Goal: Information Seeking & Learning: Learn about a topic

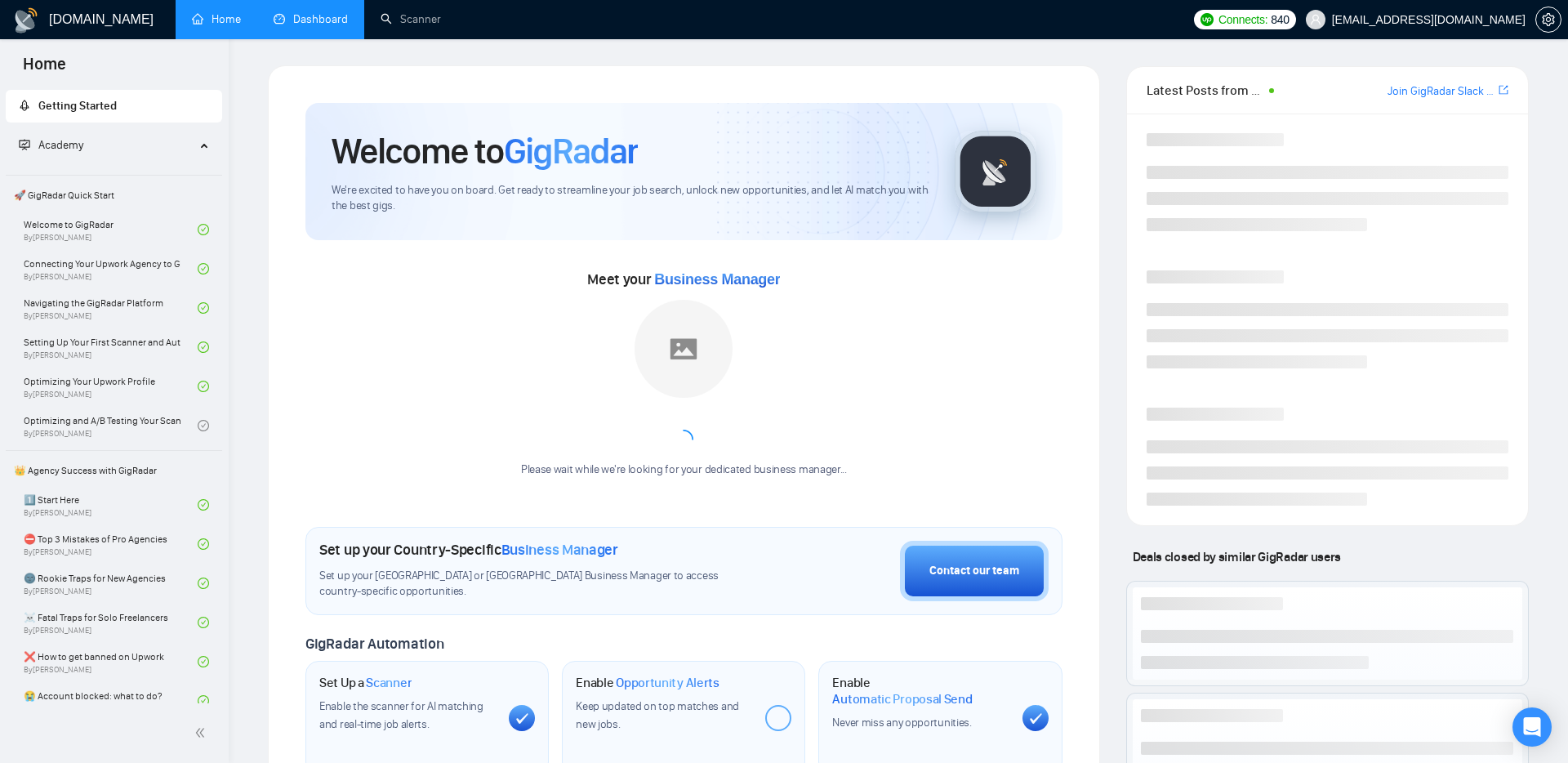
click at [292, 22] on link "Dashboard" at bounding box center [311, 19] width 74 height 14
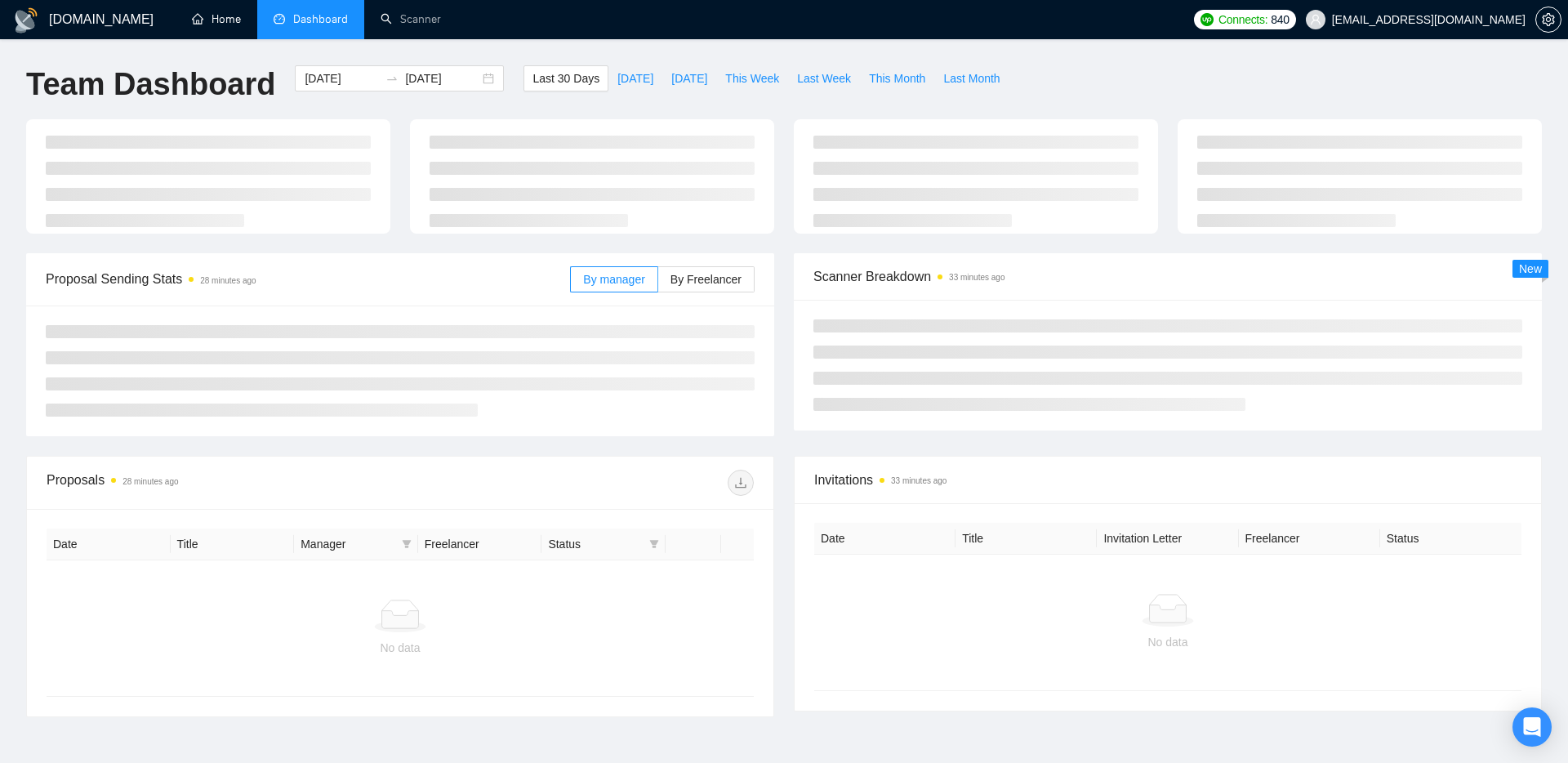
click at [171, 35] on ul "Home Dashboard Scanner" at bounding box center [677, 19] width 1015 height 40
click at [220, 14] on link "Home" at bounding box center [216, 19] width 49 height 14
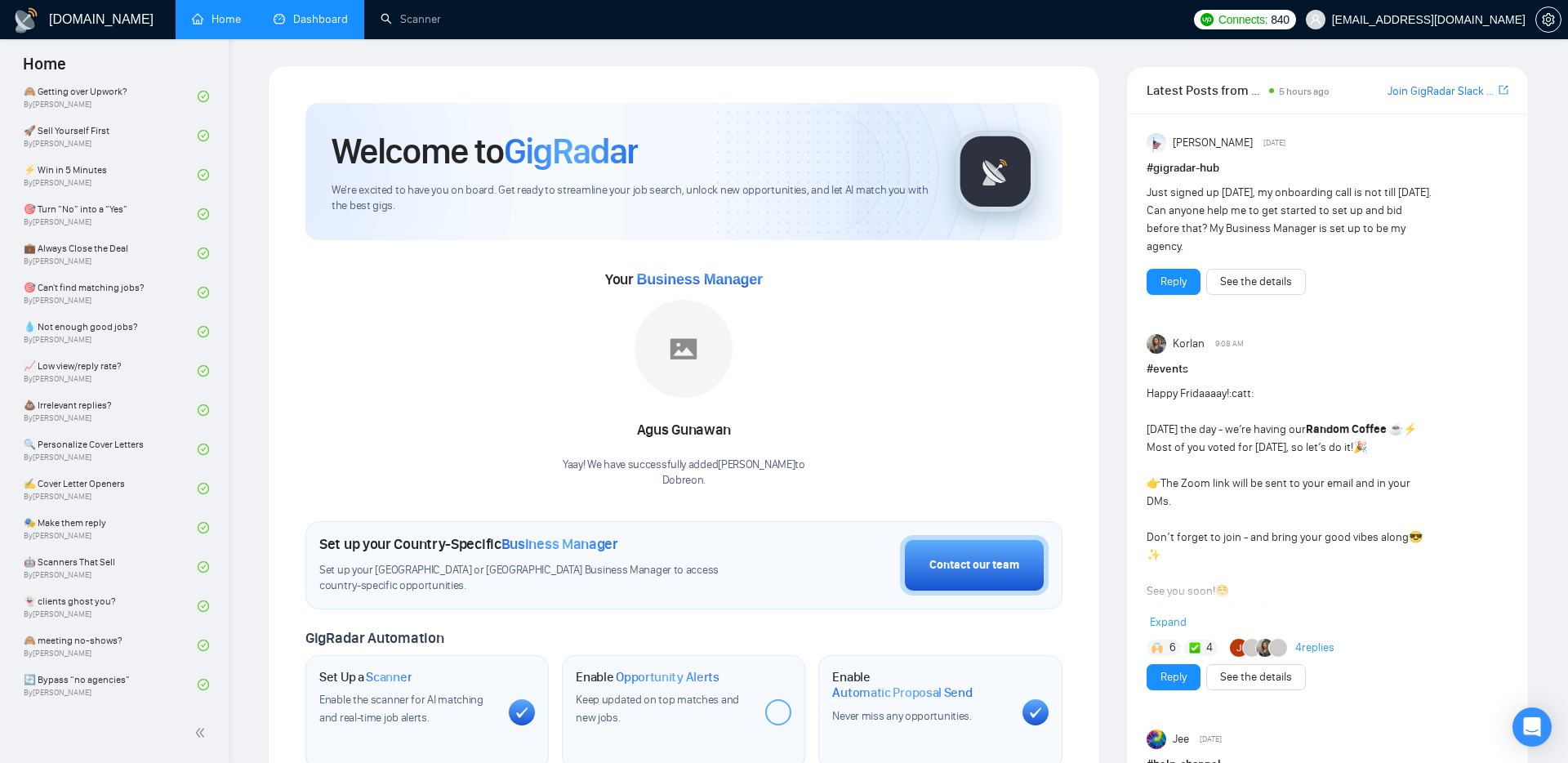
scroll to position [692, 0]
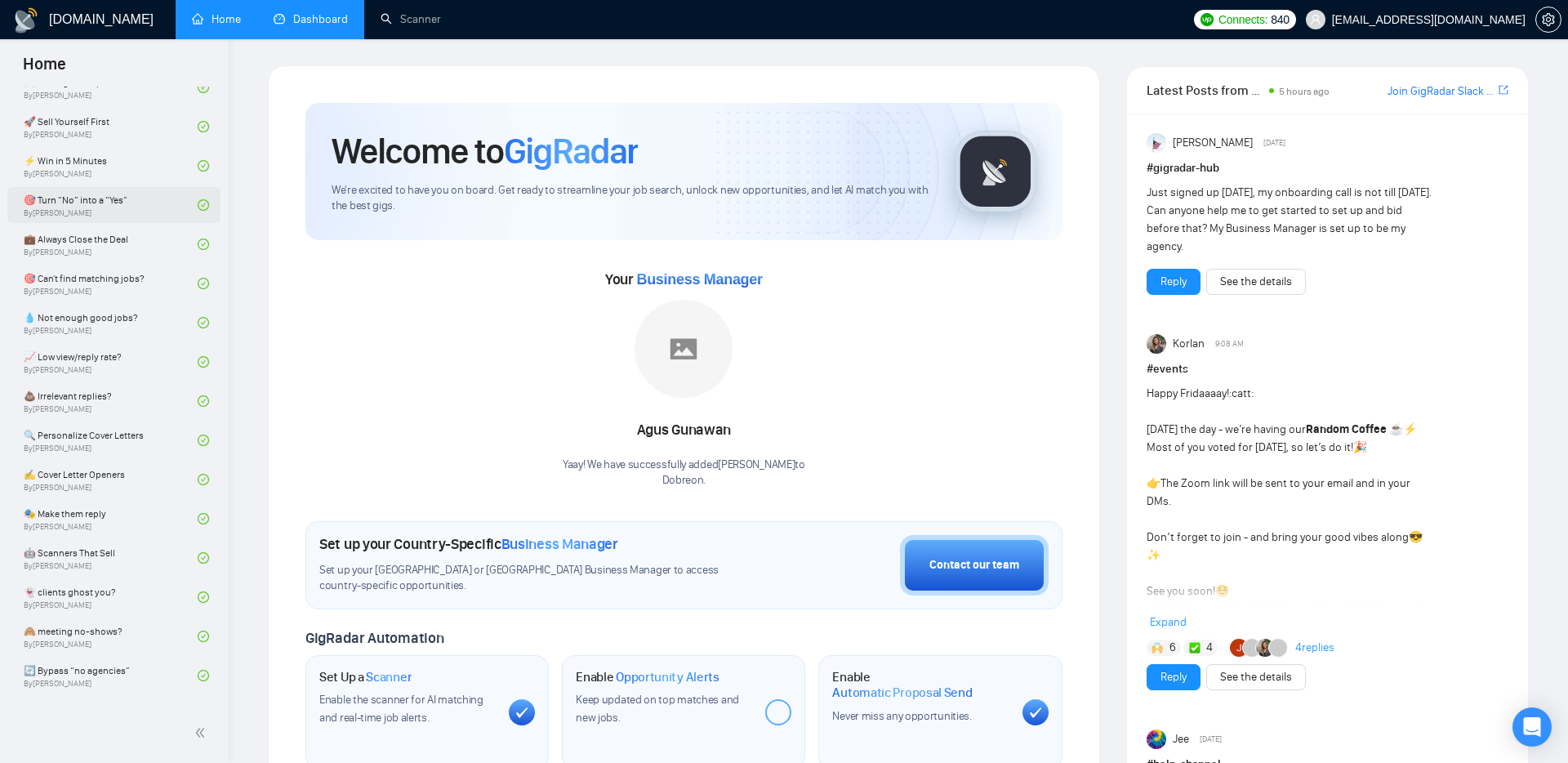
click at [79, 204] on link "🎯 Turn “No” into a “Yes” By [PERSON_NAME]" at bounding box center [111, 204] width 174 height 36
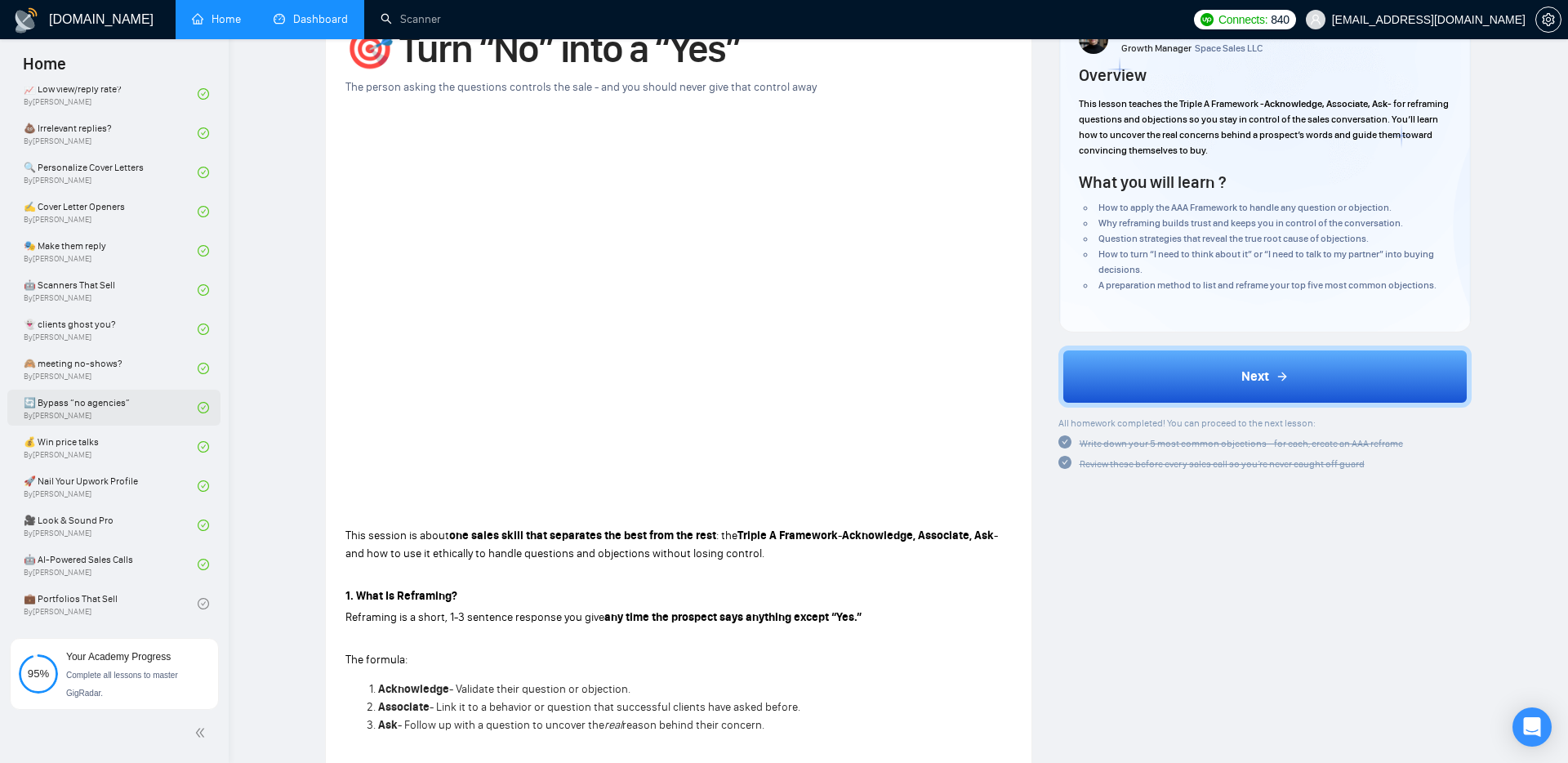
scroll to position [101, 0]
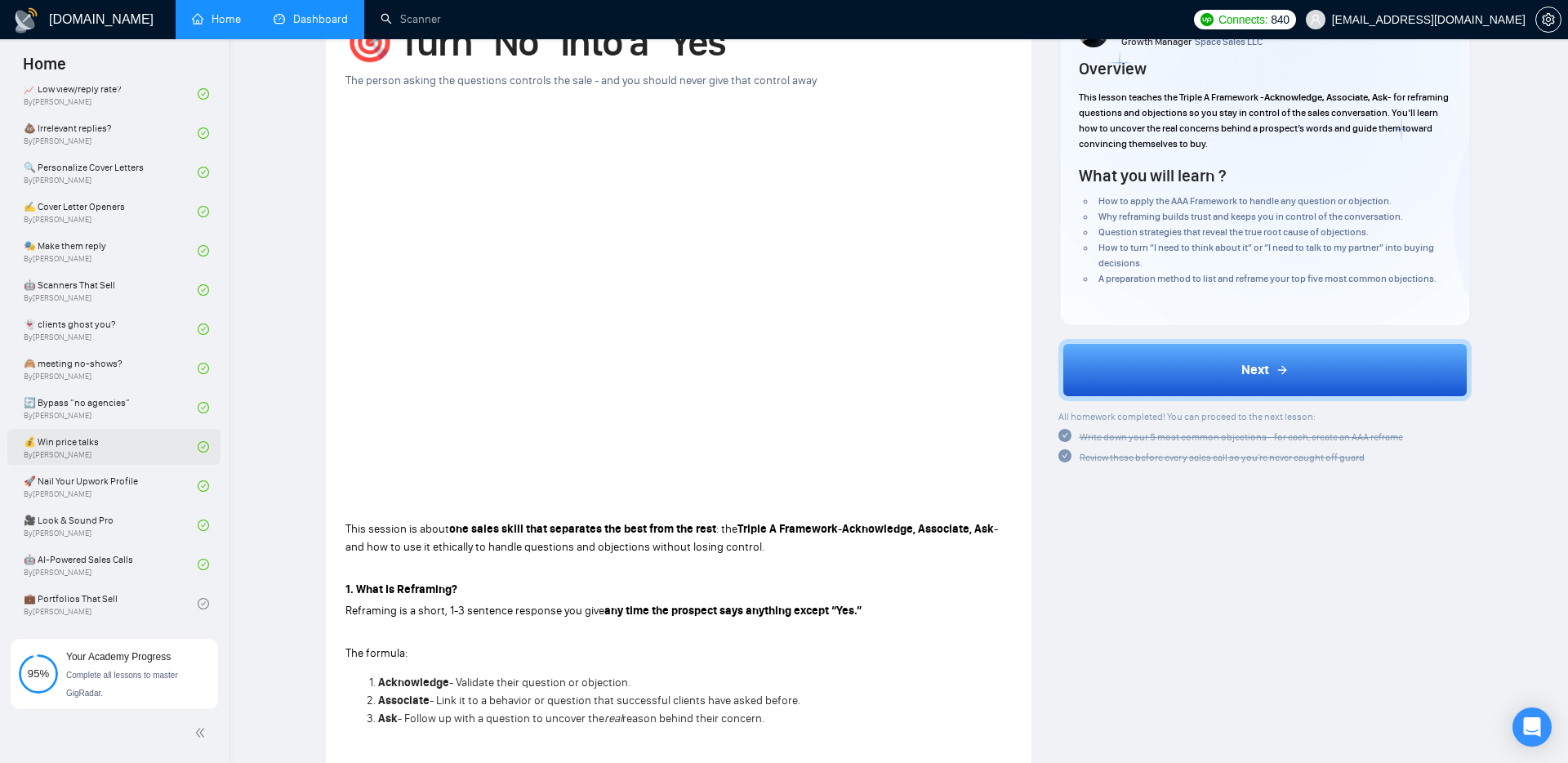
click at [94, 451] on link "💰 Win price talks By [PERSON_NAME]" at bounding box center [111, 447] width 174 height 36
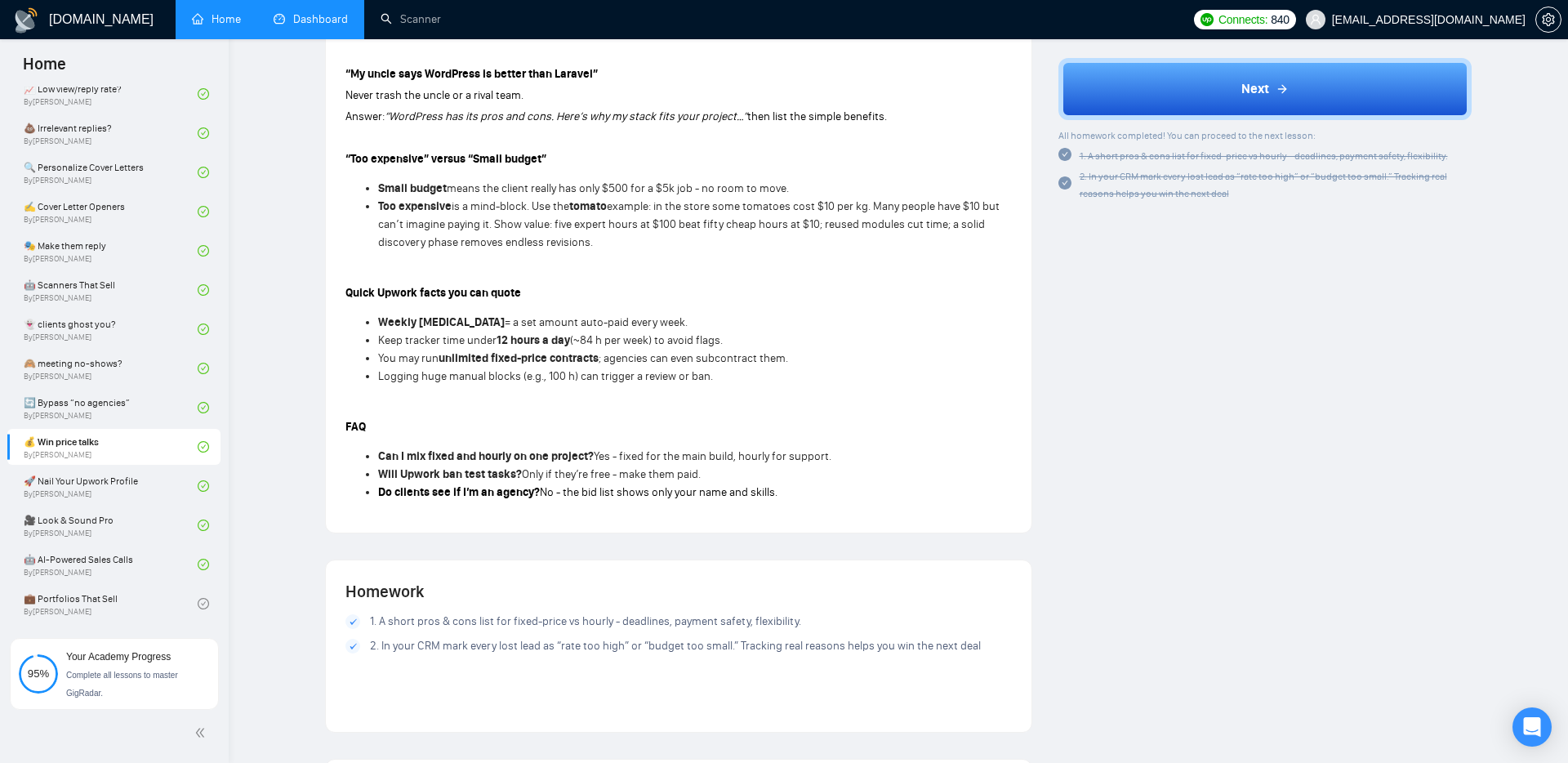
scroll to position [930, 0]
click at [101, 244] on link "🎭 Make them reply By [PERSON_NAME]" at bounding box center [111, 250] width 174 height 36
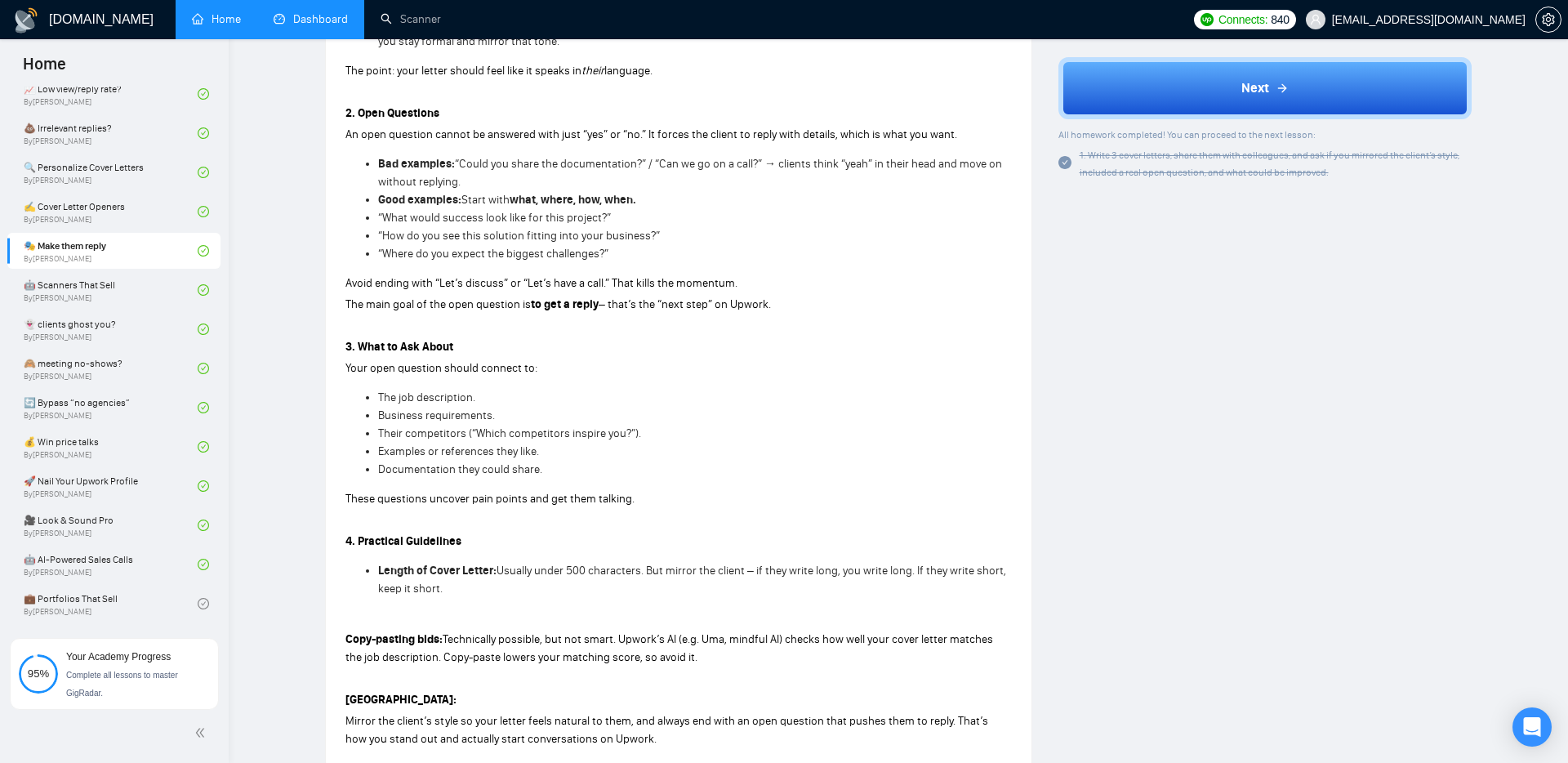
scroll to position [732, 0]
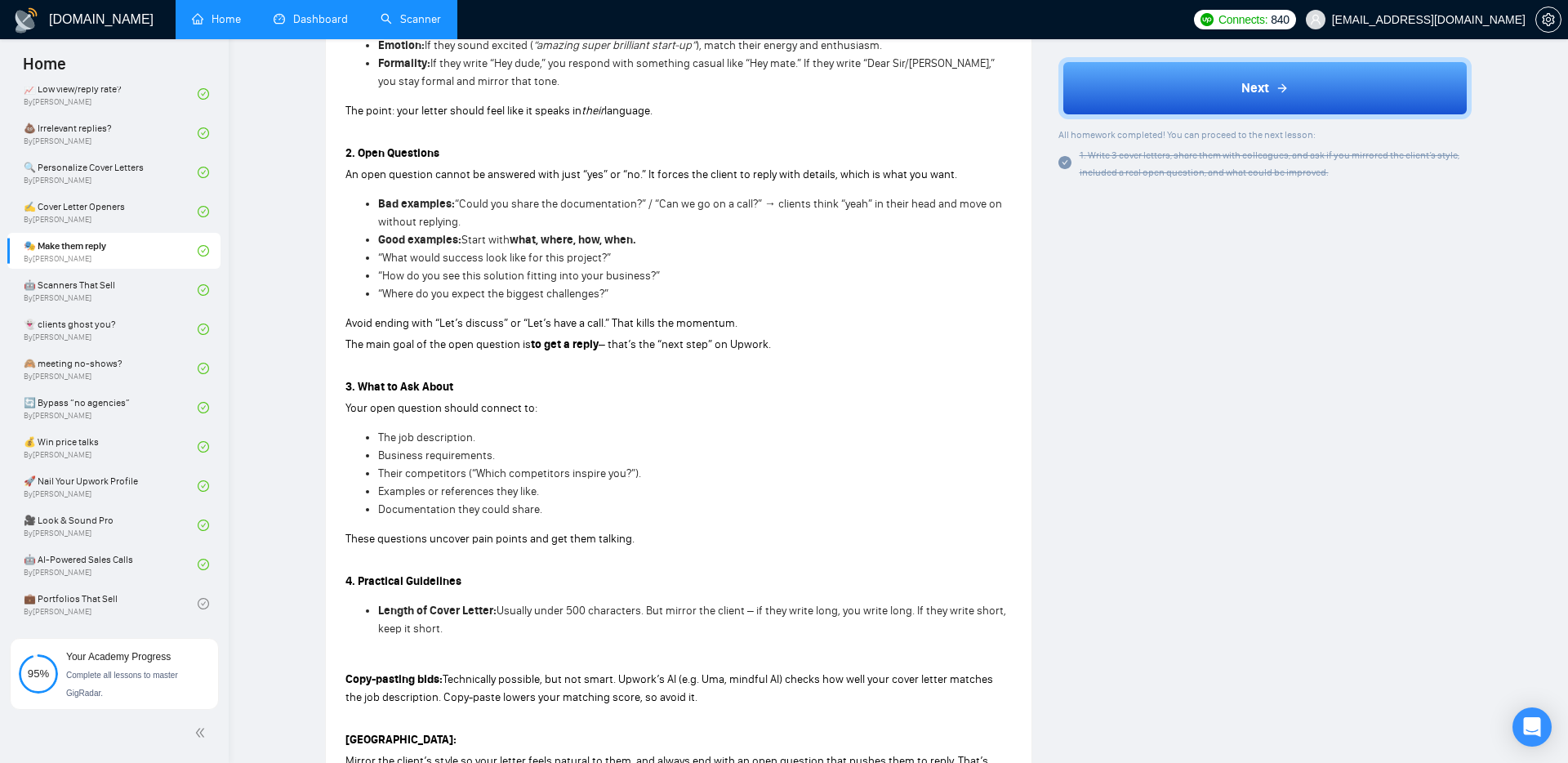
click at [413, 14] on link "Scanner" at bounding box center [411, 19] width 61 height 14
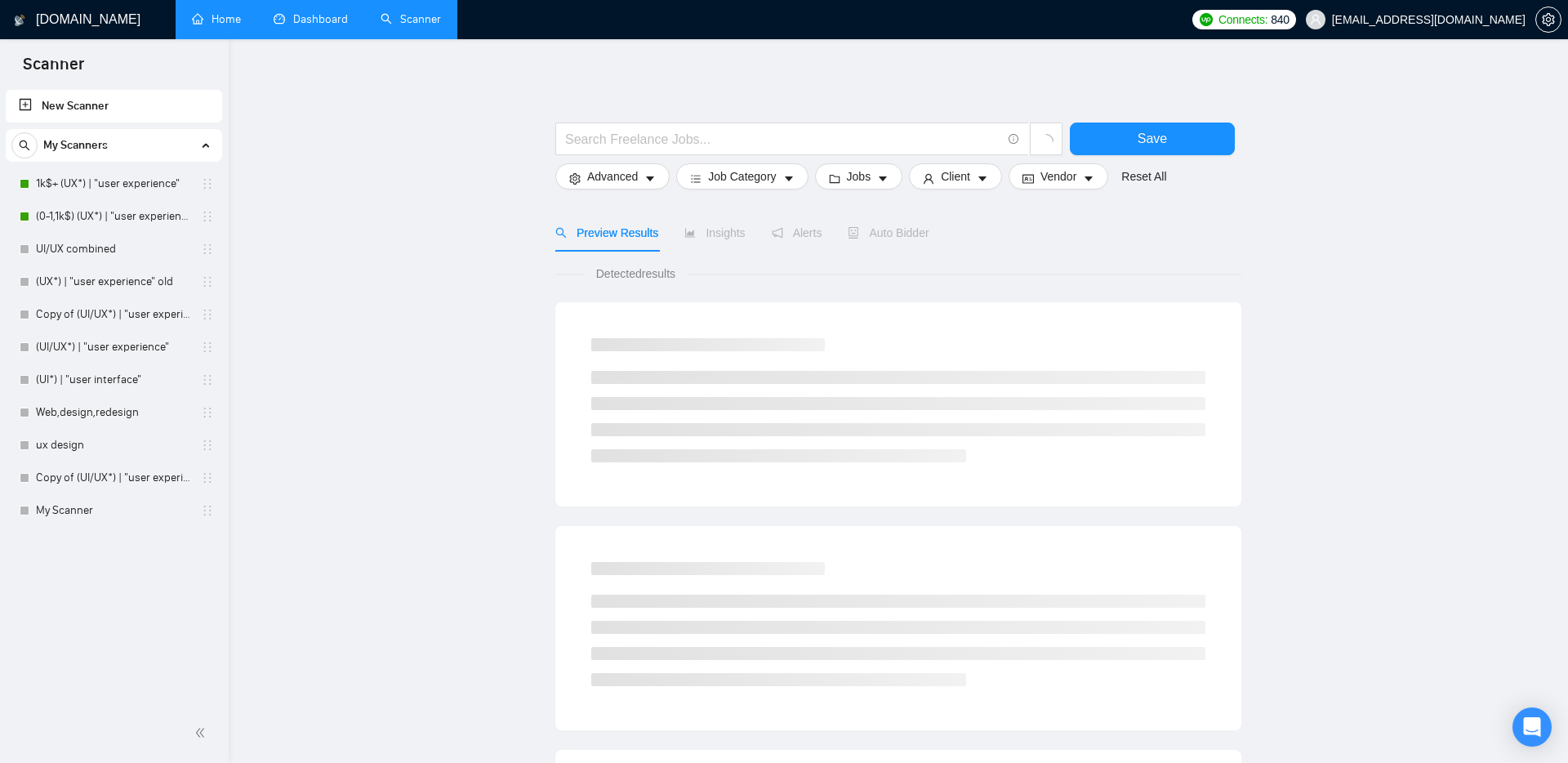
click at [315, 26] on link "Dashboard" at bounding box center [311, 19] width 74 height 14
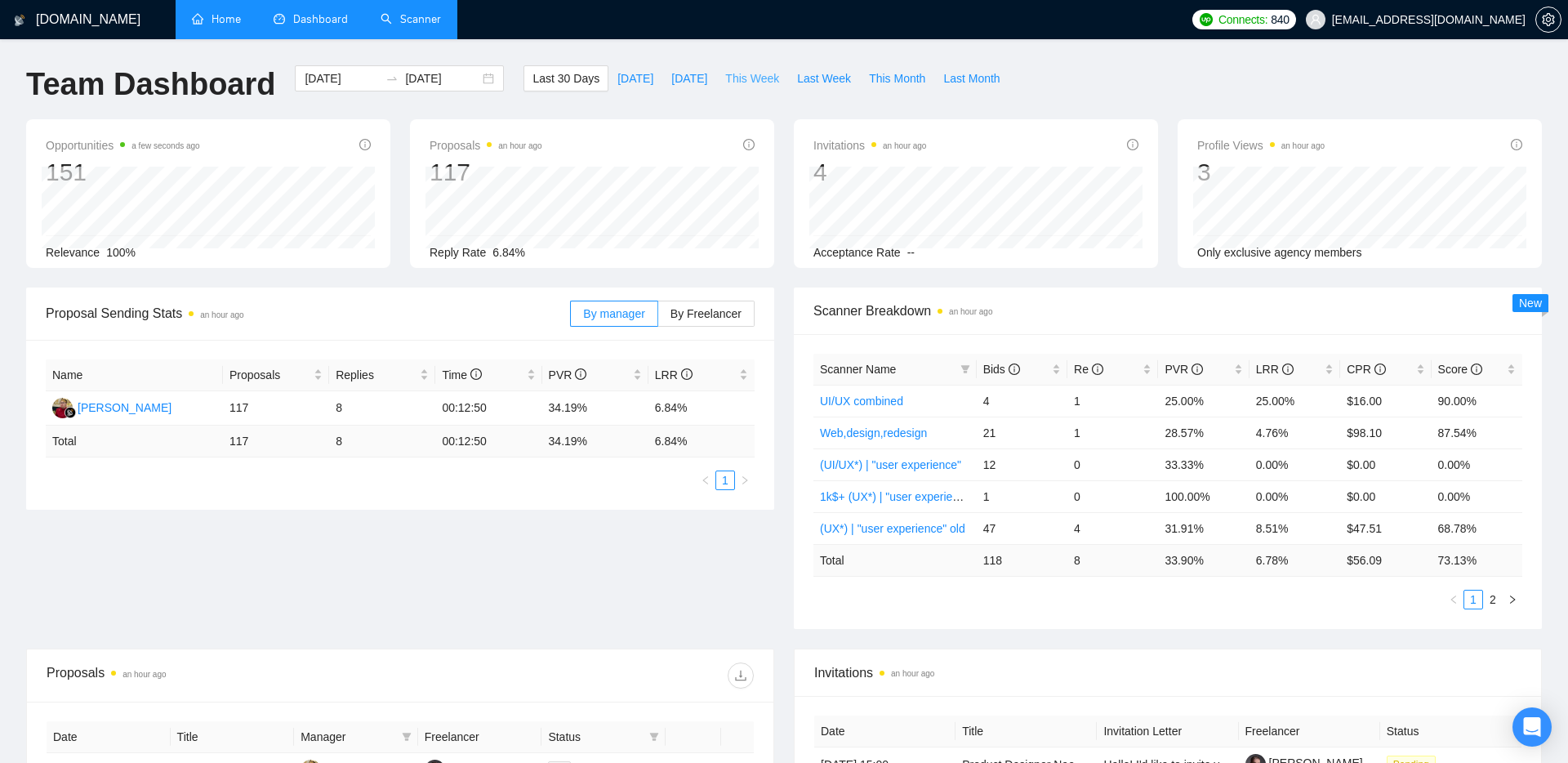
click at [753, 72] on span "This Week" at bounding box center [752, 78] width 54 height 18
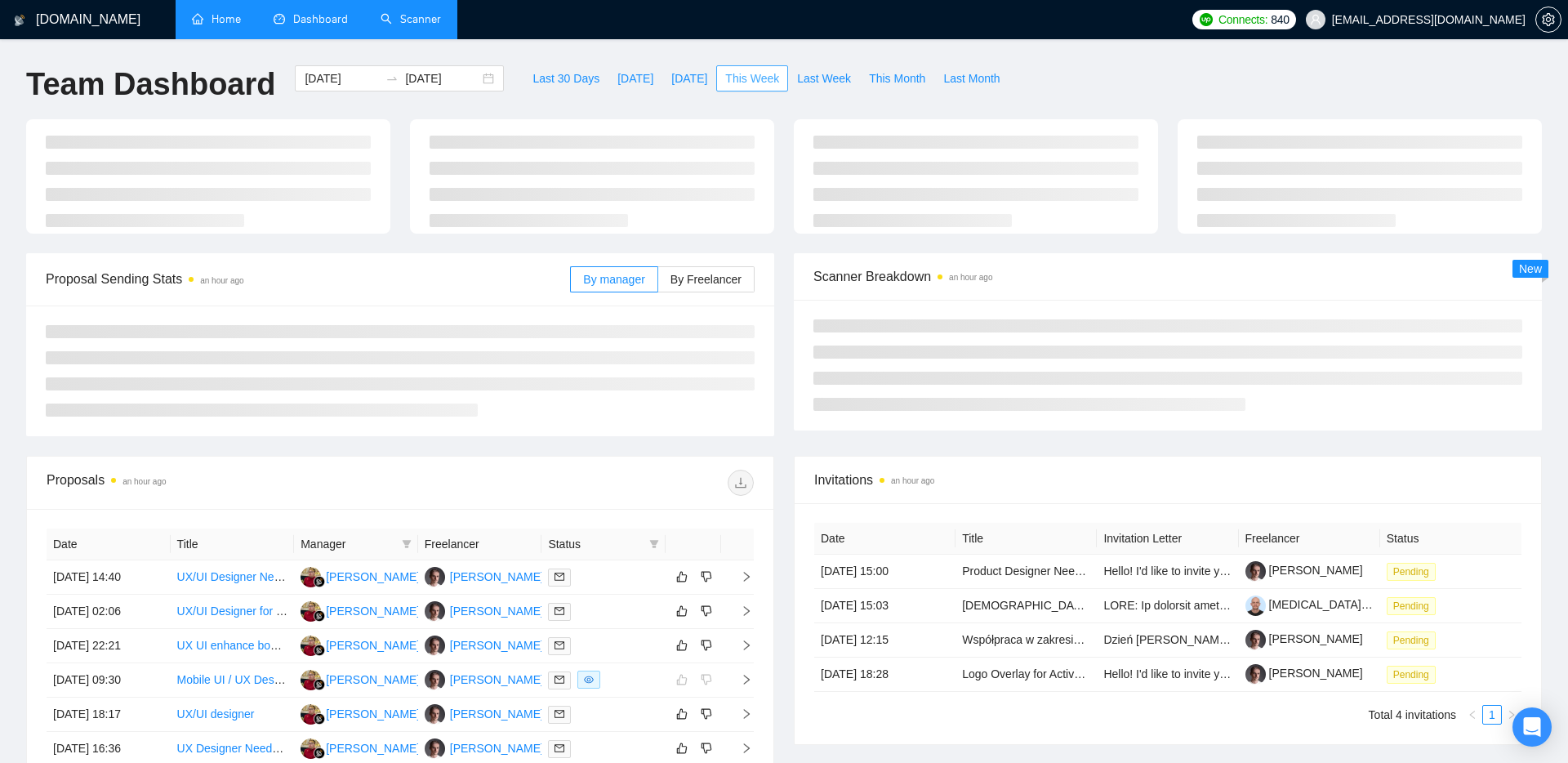
type input "[DATE]"
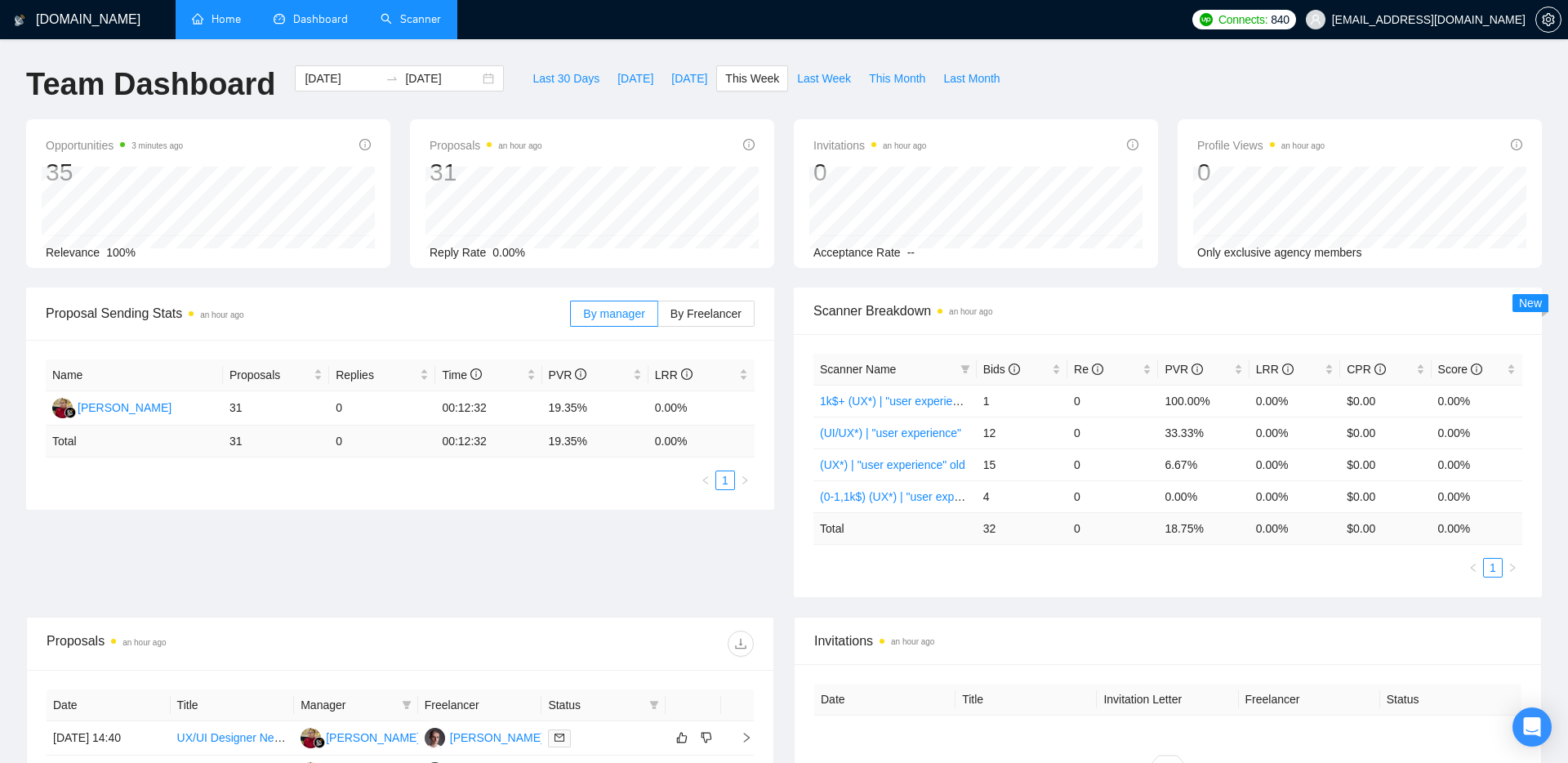
click at [557, 106] on div "Last 30 Days [DATE] [DATE] This Week Last Week This Month Last Month" at bounding box center [766, 93] width 504 height 54
